Goal: Task Accomplishment & Management: Manage account settings

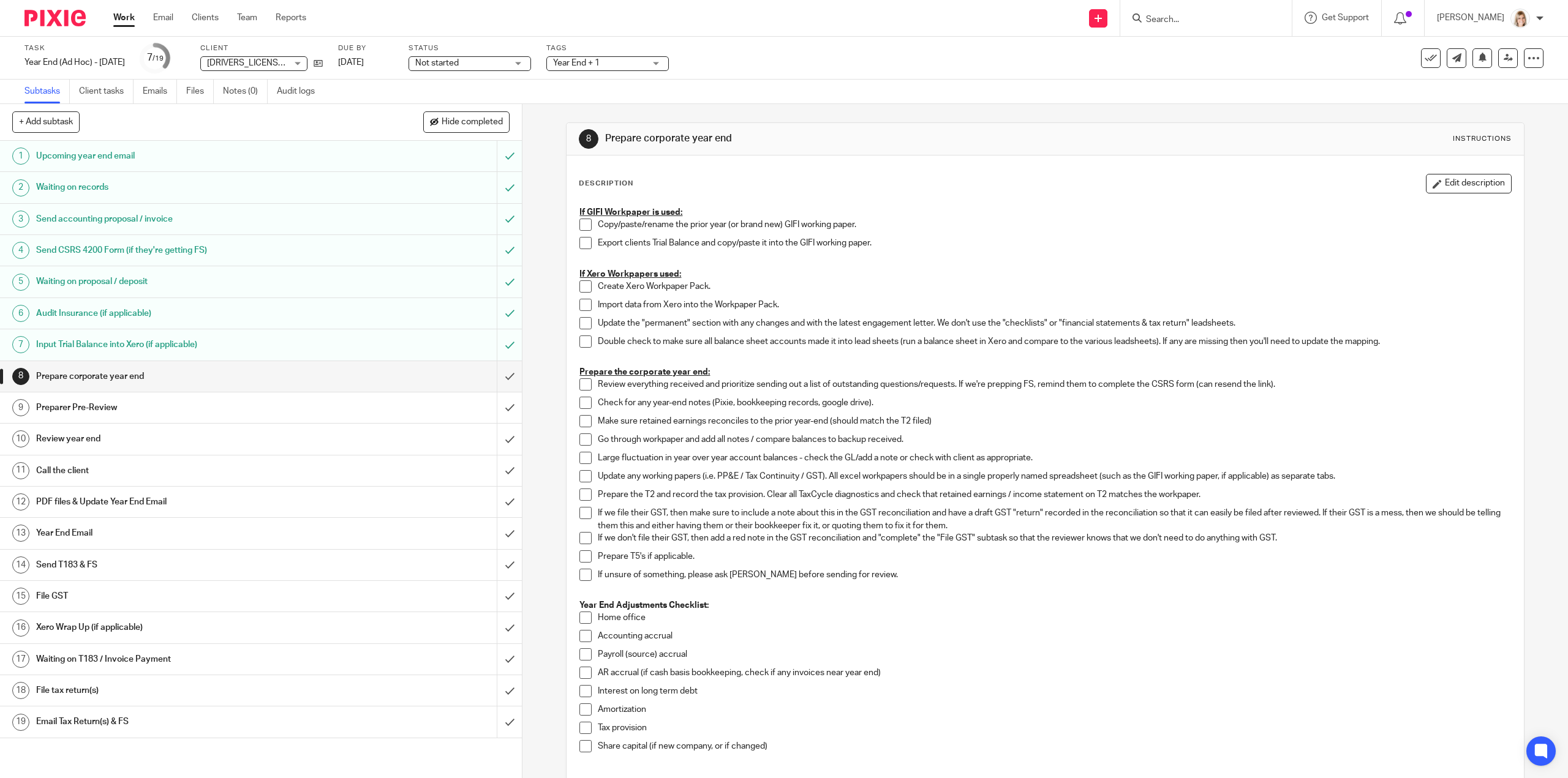
click at [128, 14] on link "Work" at bounding box center [124, 18] width 21 height 12
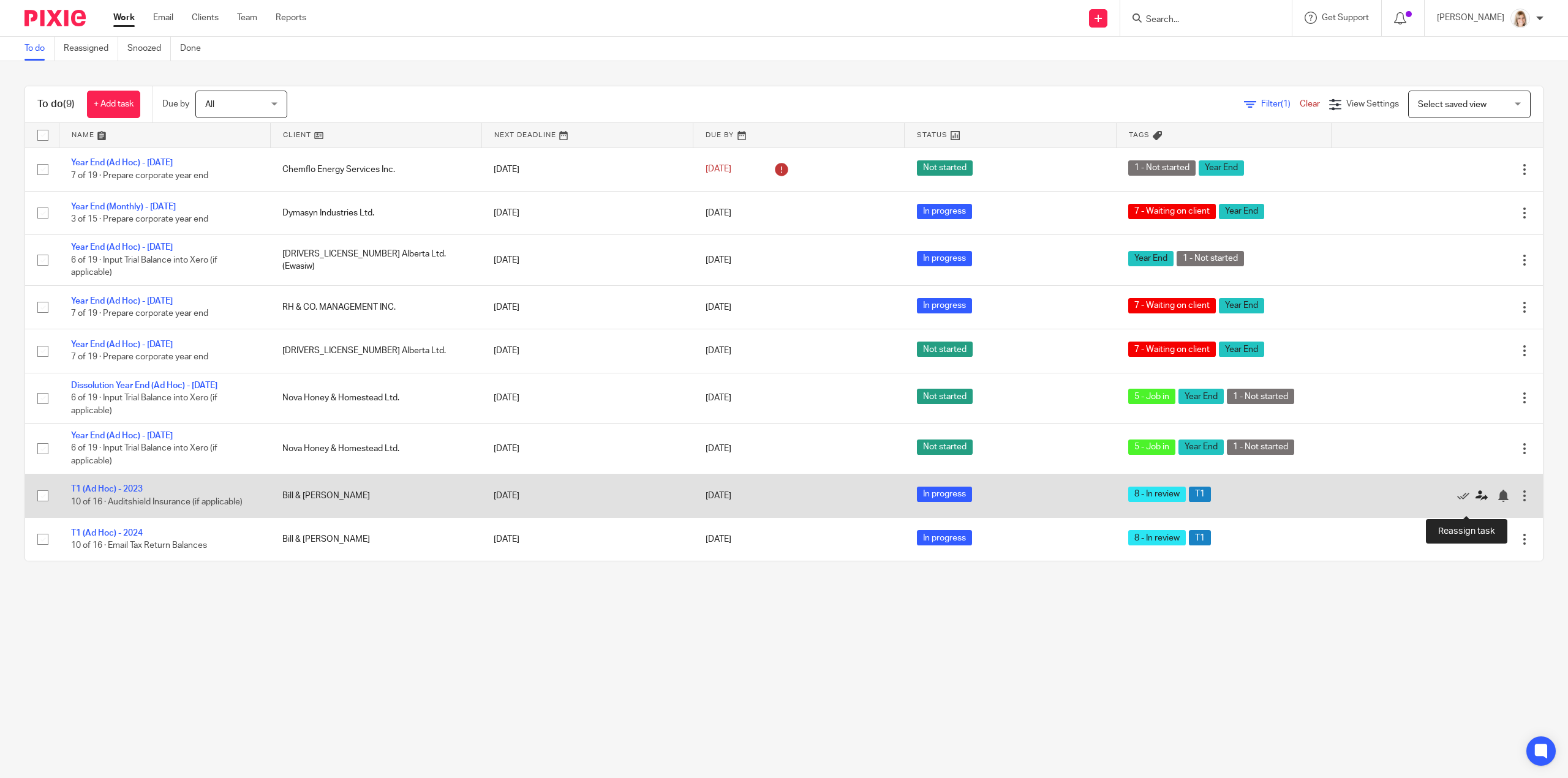
click at [1476, 502] on icon at bounding box center [1482, 496] width 12 height 12
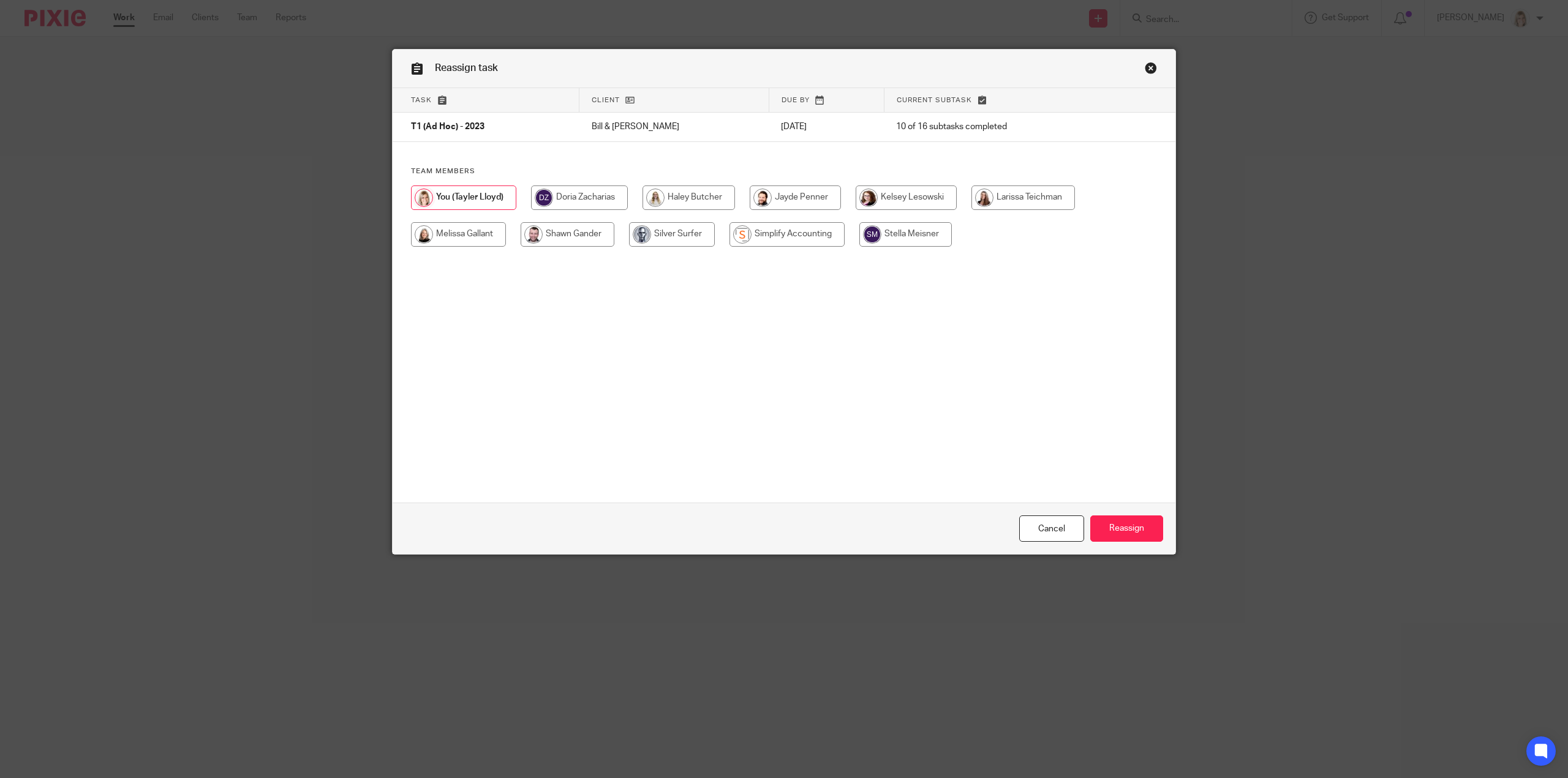
click at [486, 240] on input "radio" at bounding box center [458, 234] width 95 height 25
radio input "true"
click at [1115, 538] on input "Reassign" at bounding box center [1127, 529] width 73 height 27
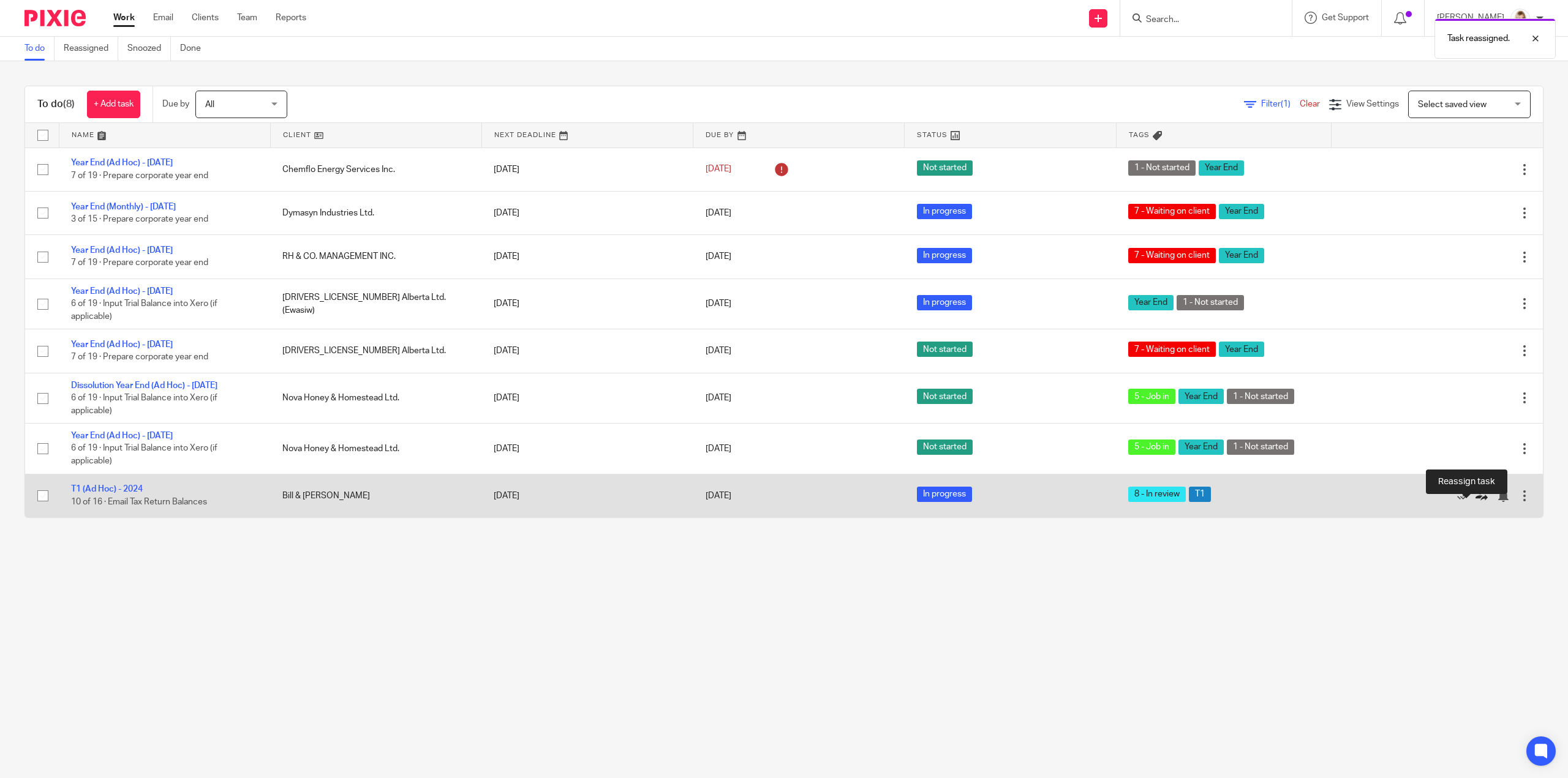
click at [1476, 502] on icon at bounding box center [1482, 496] width 12 height 12
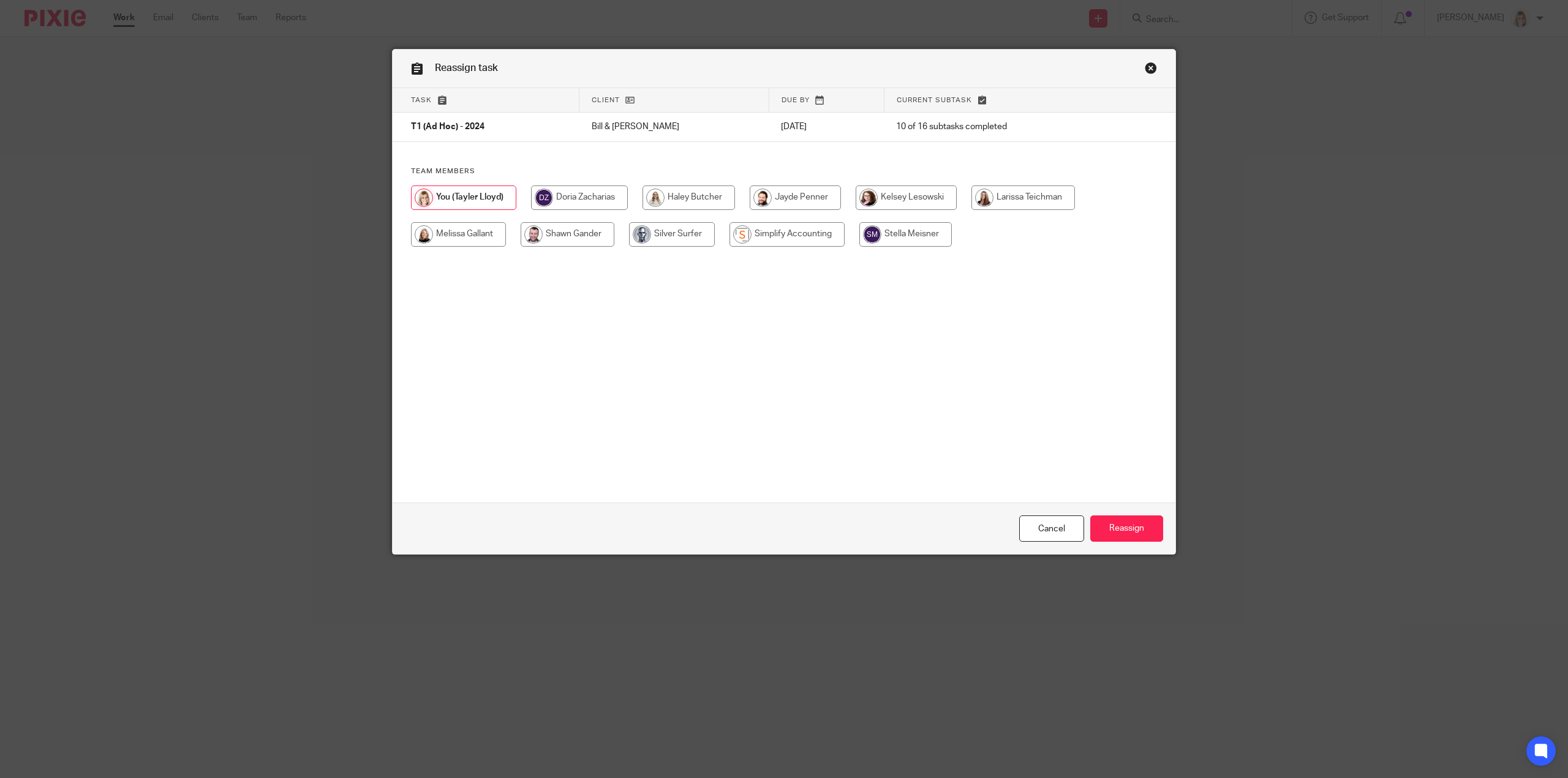
click at [436, 234] on input "radio" at bounding box center [458, 234] width 95 height 25
radio input "true"
click at [1150, 529] on input "Reassign" at bounding box center [1127, 529] width 73 height 27
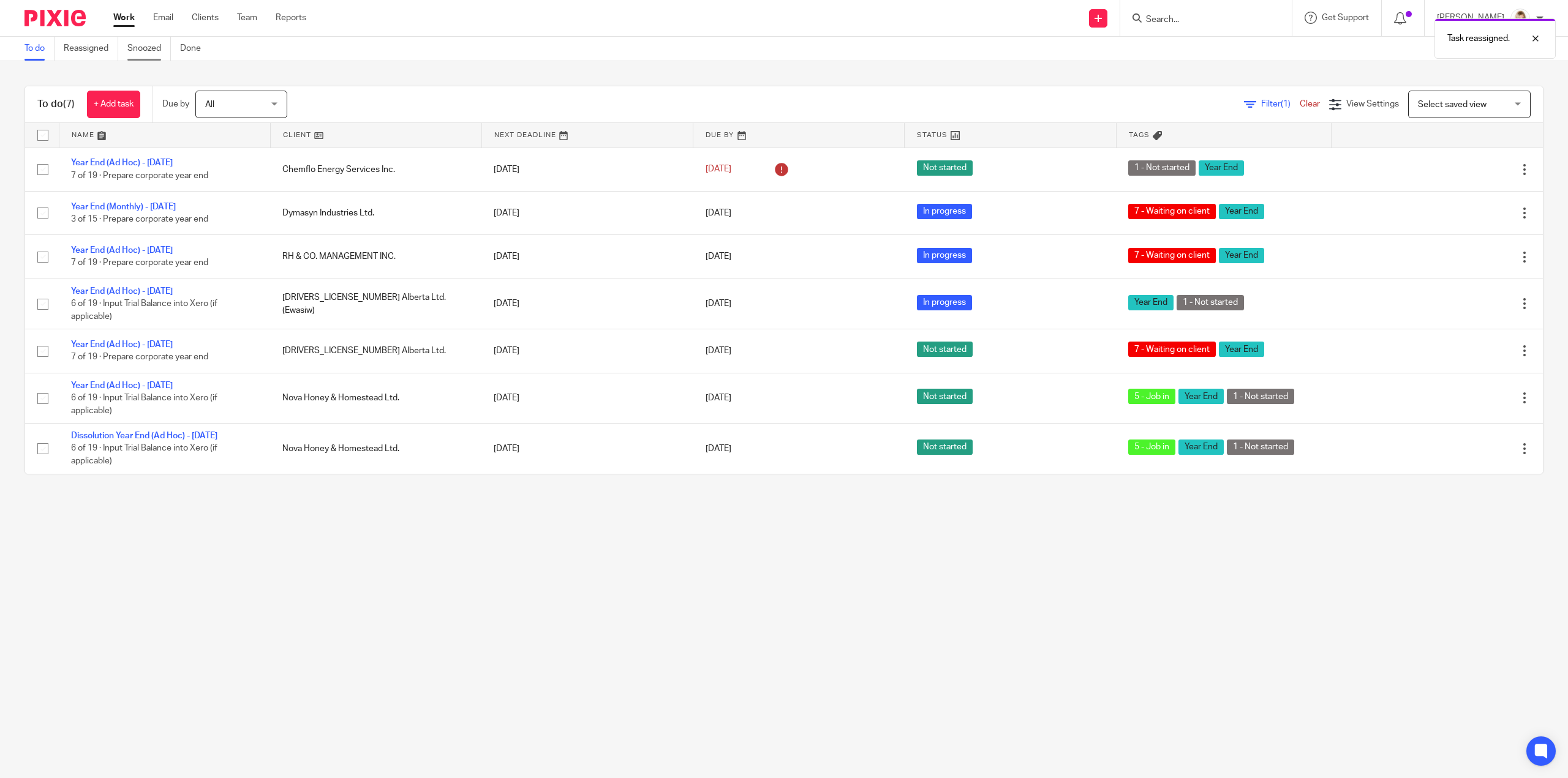
click at [150, 55] on link "Snoozed" at bounding box center [149, 49] width 43 height 24
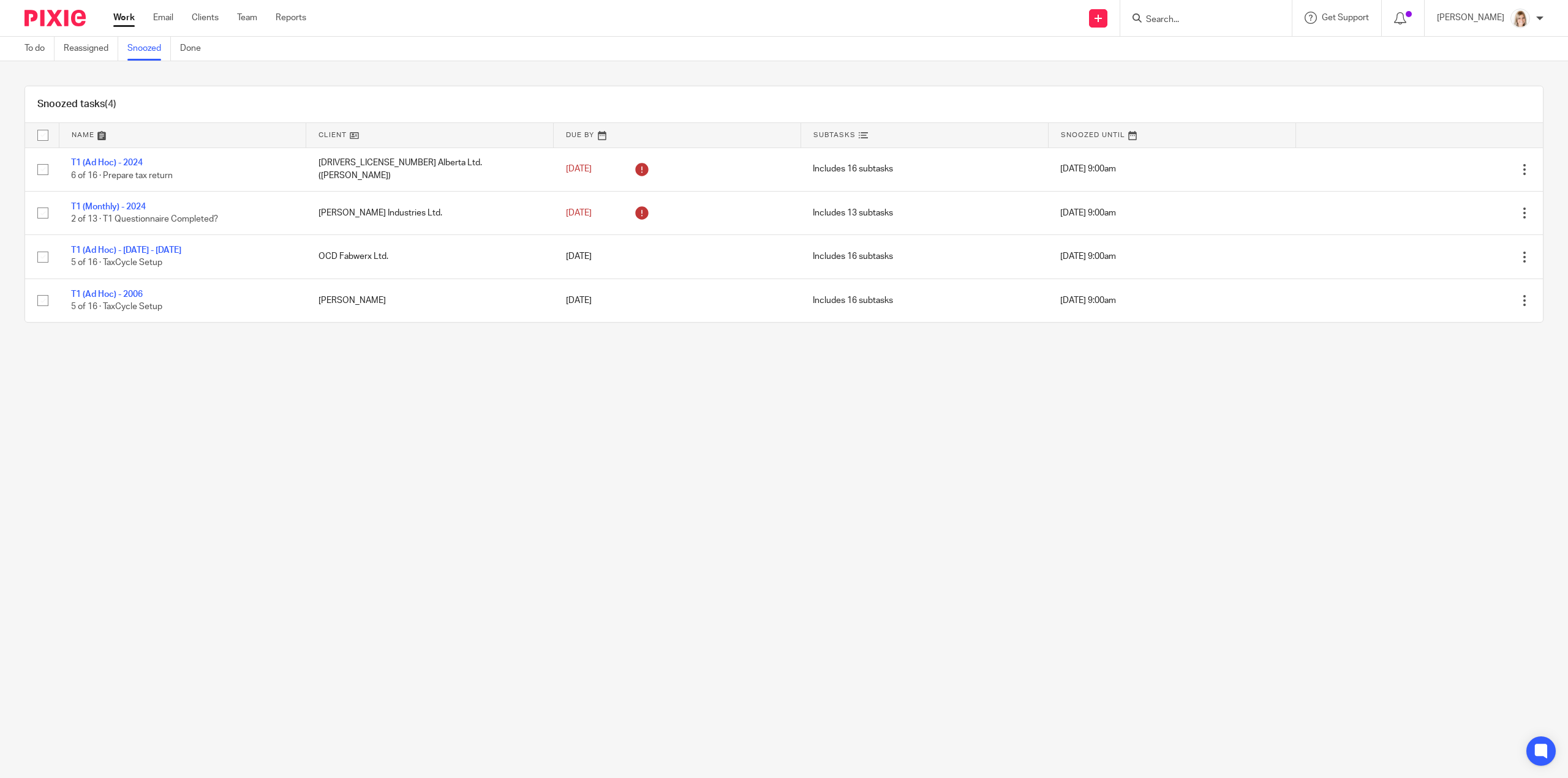
click at [127, 21] on link "Work" at bounding box center [124, 18] width 21 height 12
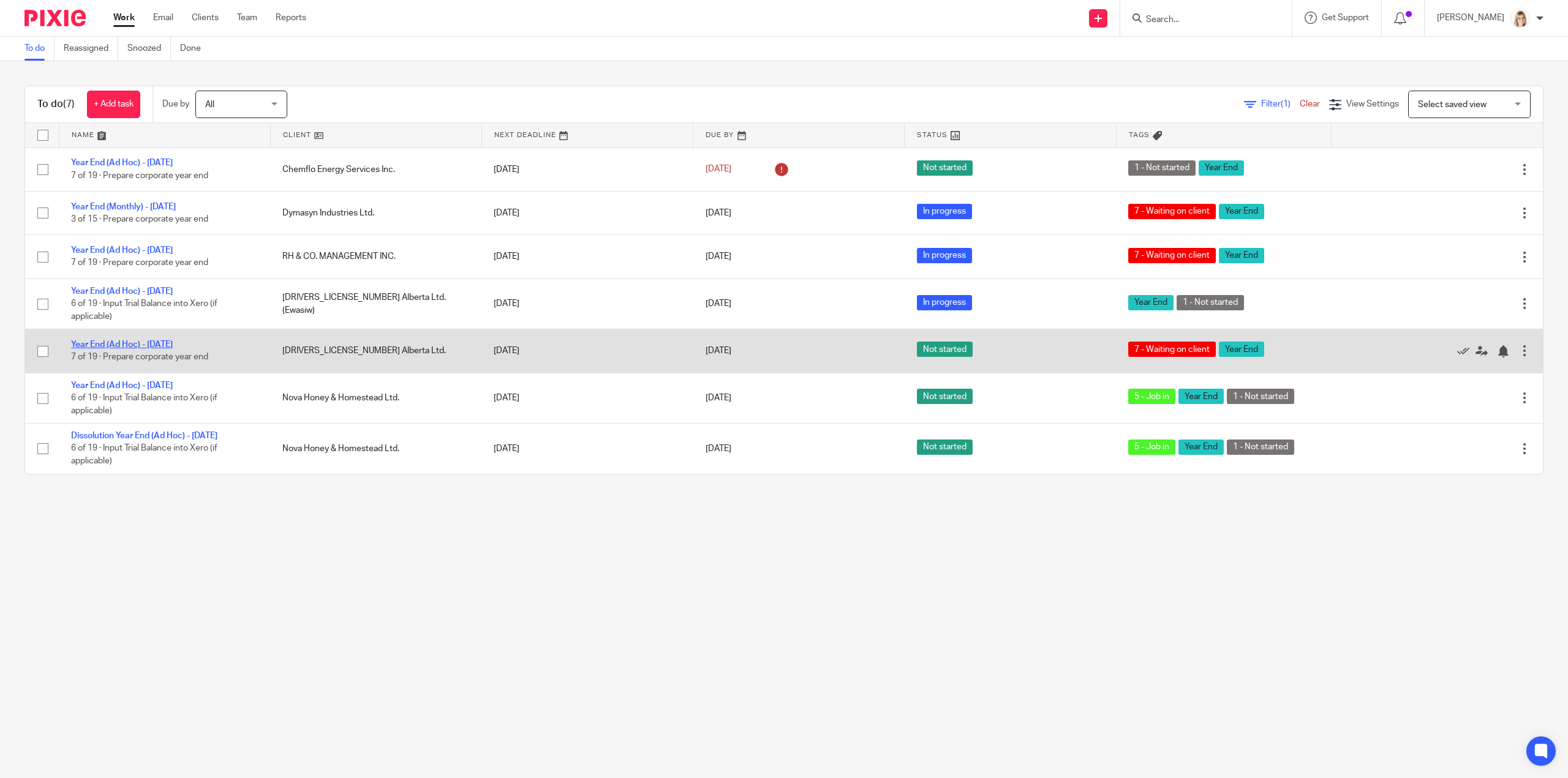
click at [161, 342] on link "Year End (Ad Hoc) - [DATE]" at bounding box center [121, 345] width 102 height 9
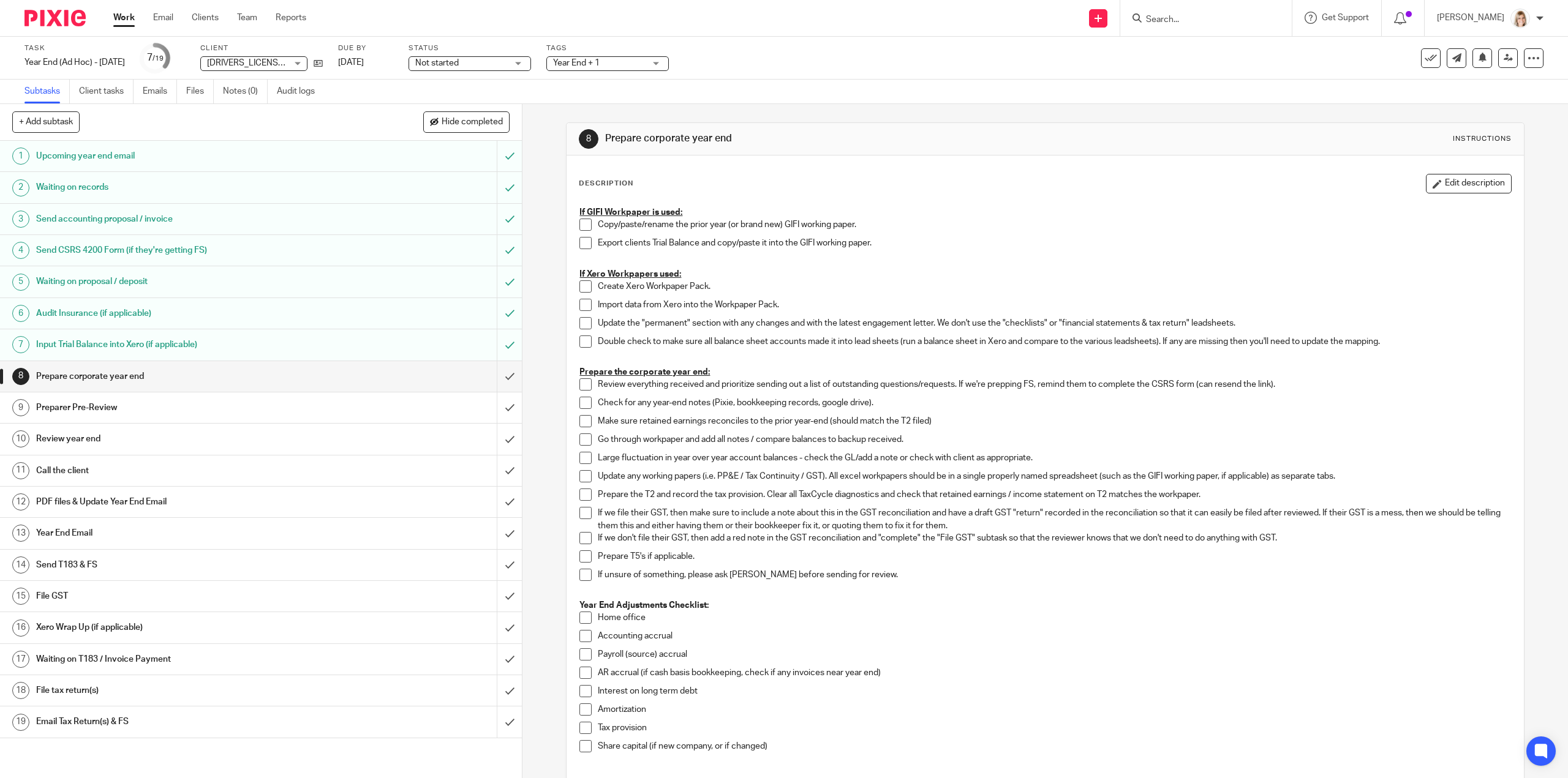
click at [669, 61] on div "Year End + 1" at bounding box center [608, 64] width 123 height 15
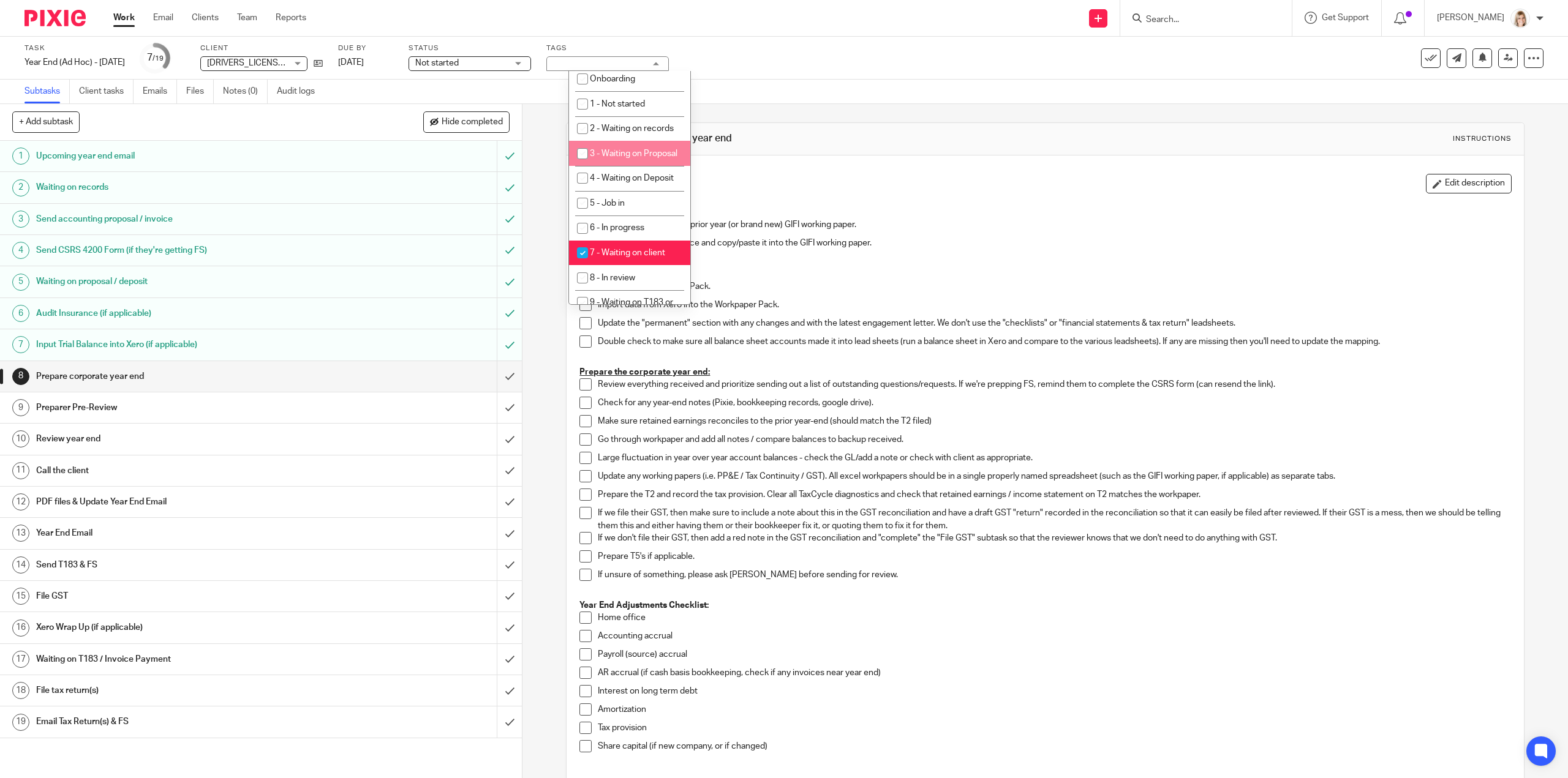
scroll to position [429, 0]
click at [579, 154] on input "checkbox" at bounding box center [583, 142] width 23 height 23
checkbox input "false"
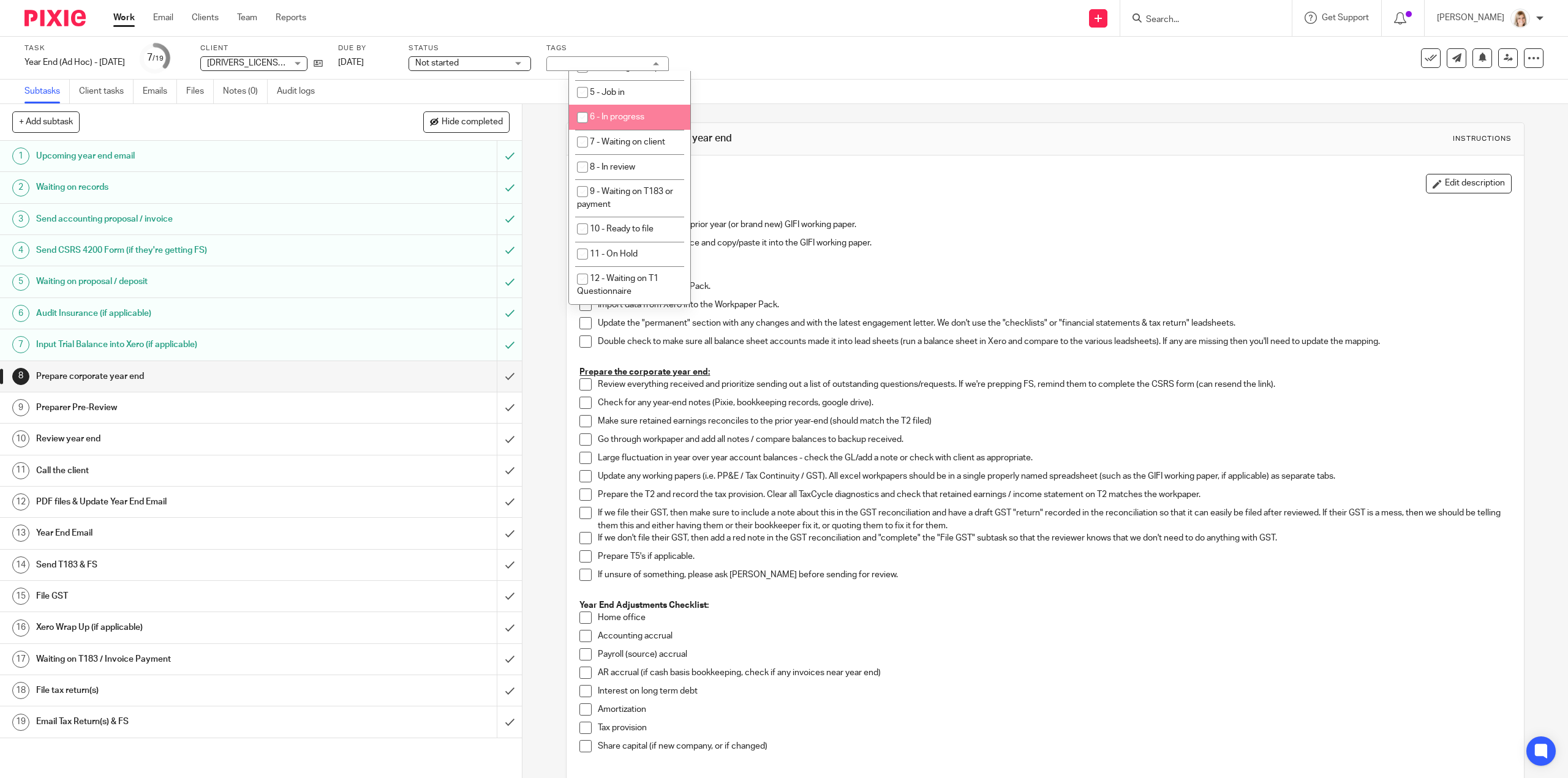
click at [585, 129] on input "checkbox" at bounding box center [583, 118] width 23 height 23
checkbox input "true"
click at [754, 49] on div "Task Year End (Ad Hoc) - February 2025 Save Year End (Ad Hoc) - February 2025 7…" at bounding box center [658, 57] width 1266 height 29
drag, startPoint x: 541, startPoint y: 53, endPoint x: 549, endPoint y: 65, distance: 14.4
click at [532, 56] on div "Status Not started Not started Not started In progress 1" at bounding box center [470, 57] width 123 height 29
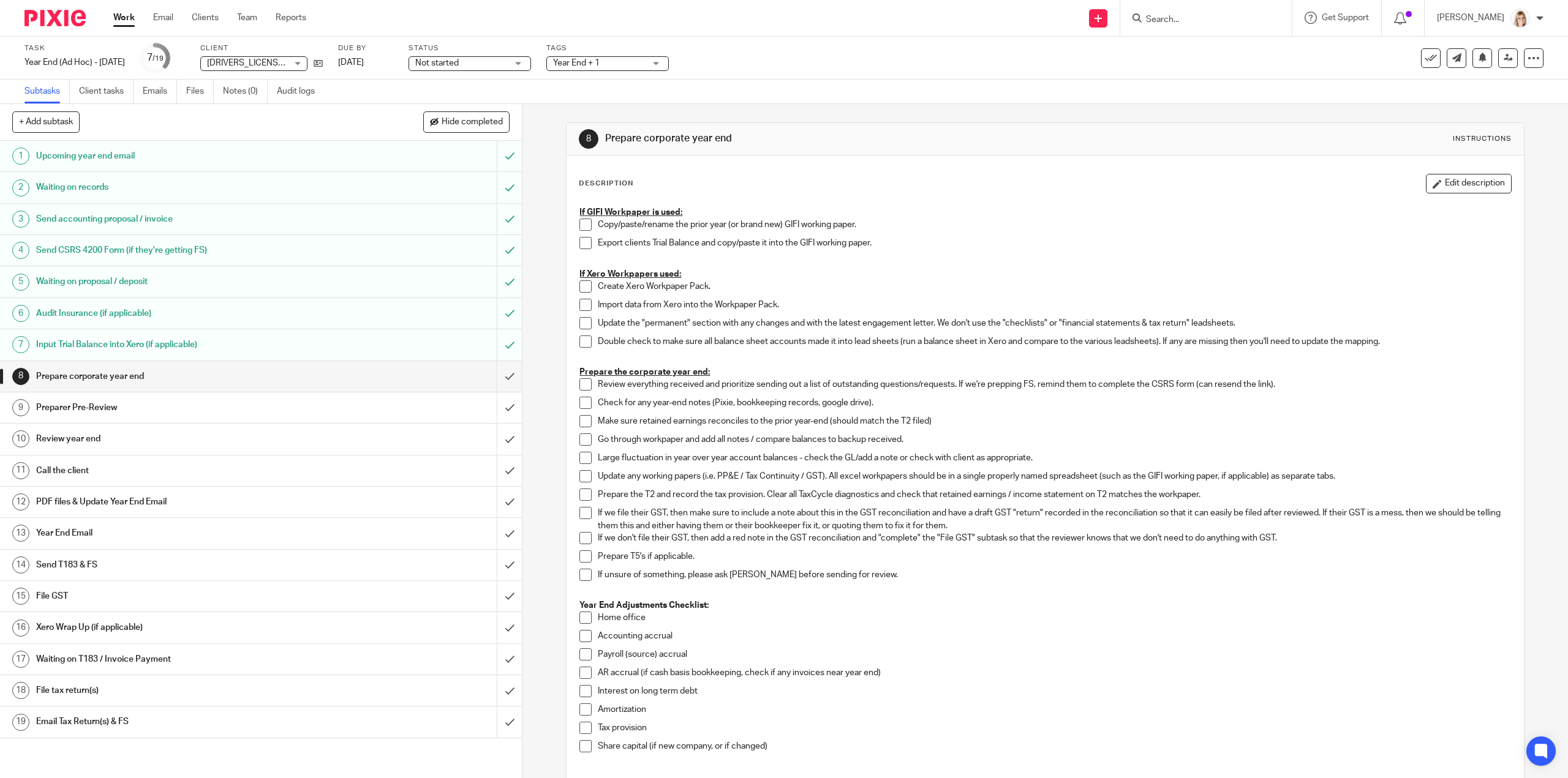
click at [532, 65] on div "Not started Not started" at bounding box center [470, 64] width 123 height 15
click at [516, 105] on li "In progress" at bounding box center [492, 108] width 121 height 25
click at [738, 71] on div "Task Year End (Ad Hoc) - February 2025 Save Year End (Ad Hoc) - February 2025 7…" at bounding box center [658, 57] width 1266 height 29
click at [112, 16] on div "Work Email Clients Team Reports Work Email Clients Team Reports Settings" at bounding box center [212, 18] width 224 height 36
click at [123, 19] on link "Work" at bounding box center [124, 18] width 21 height 12
